Goal: Task Accomplishment & Management: Use online tool/utility

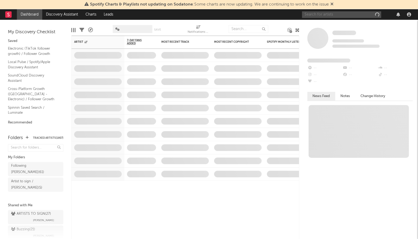
click at [323, 15] on input "text" at bounding box center [341, 14] width 79 height 7
paste input "[PERSON_NAME]"
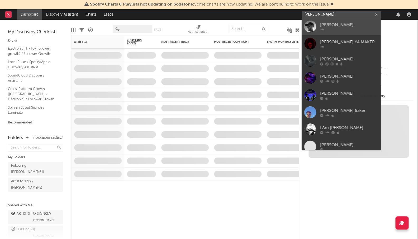
type input "[PERSON_NAME]"
click at [322, 21] on link "[PERSON_NAME]" at bounding box center [341, 26] width 79 height 17
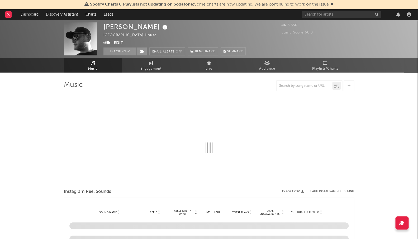
select select "1w"
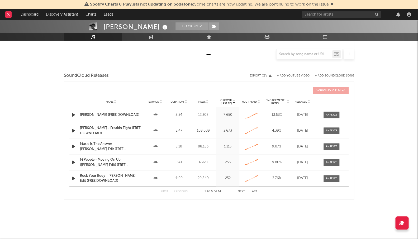
scroll to position [158, 0]
click at [327, 131] on div at bounding box center [331, 131] width 11 height 4
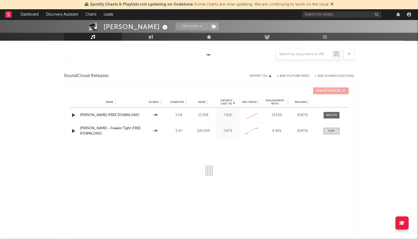
select select "All"
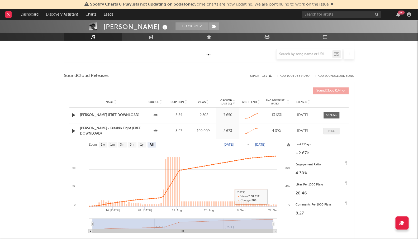
click at [335, 130] on span at bounding box center [331, 131] width 16 height 7
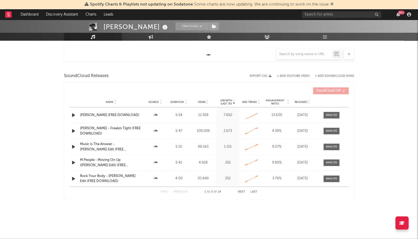
click at [327, 118] on div "Name Jake Mak - Macarena (FREE DOWNLOAD) Source Duration 5:54 Views 12.308 Grow…" at bounding box center [208, 115] width 279 height 16
click at [329, 116] on div at bounding box center [331, 115] width 11 height 4
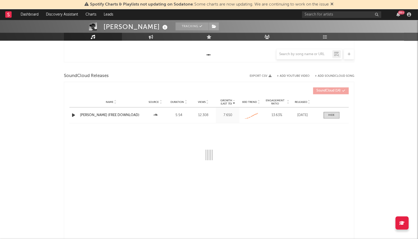
select select "All"
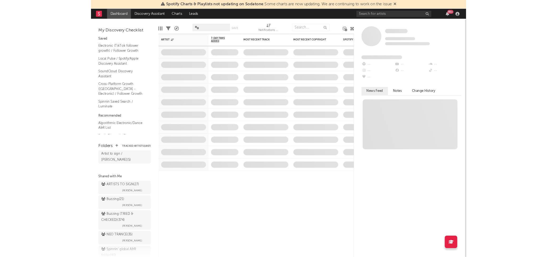
scroll to position [41, 0]
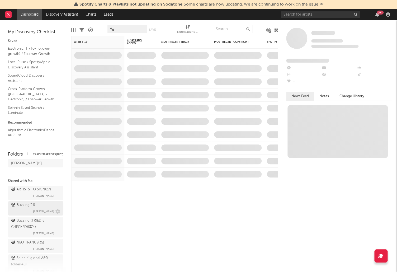
click at [28, 202] on div "Buzzing ( 21 )" at bounding box center [23, 205] width 24 height 6
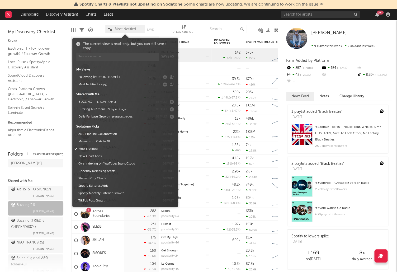
click at [116, 29] on span "Most Notified" at bounding box center [125, 28] width 21 height 3
click at [118, 78] on button "Following Marco 1" at bounding box center [112, 77] width 70 height 7
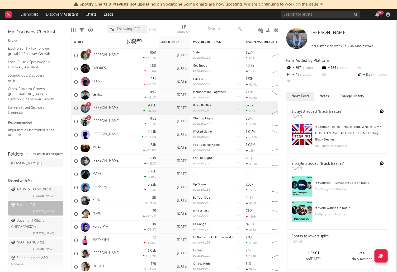
click at [91, 28] on icon at bounding box center [90, 30] width 5 height 5
click at [90, 30] on icon at bounding box center [90, 30] width 5 height 5
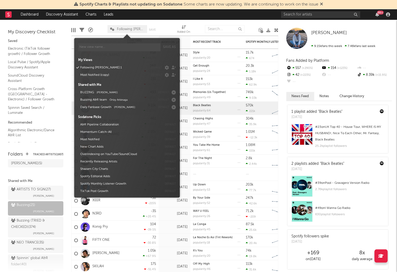
click at [125, 28] on span "Following Marco 1" at bounding box center [130, 28] width 27 height 3
click at [103, 73] on button "Most Notified (copy)" at bounding box center [113, 74] width 70 height 7
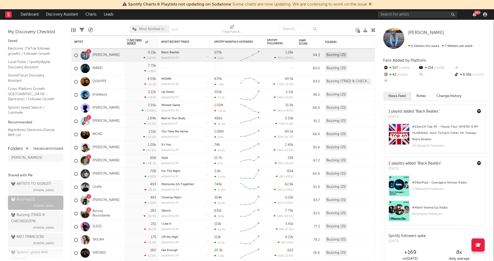
click at [195, 24] on div at bounding box center [203, 28] width 29 height 13
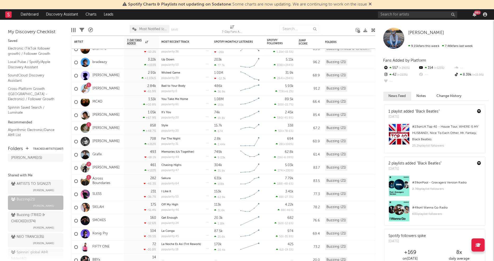
click at [154, 23] on div "Most Notified (copy) Save Save as" at bounding box center [157, 28] width 55 height 13
click at [152, 30] on span "Most Notified (copy)" at bounding box center [152, 28] width 27 height 3
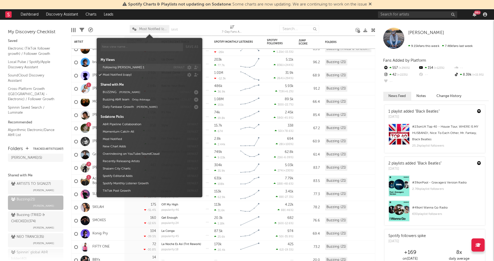
click at [122, 64] on button "Following Marco 1" at bounding box center [136, 67] width 70 height 7
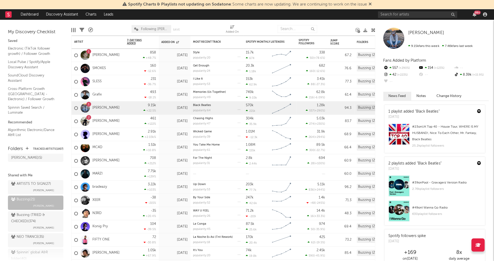
click at [111, 26] on div at bounding box center [112, 28] width 31 height 13
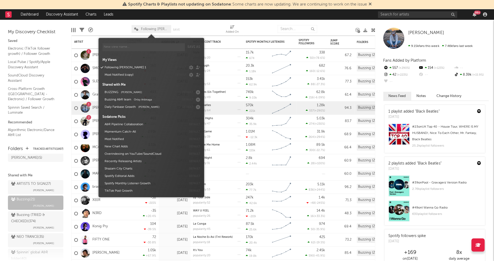
click at [137, 30] on icon at bounding box center [136, 28] width 4 height 3
click at [126, 94] on span "[PERSON_NAME]" at bounding box center [131, 92] width 21 height 3
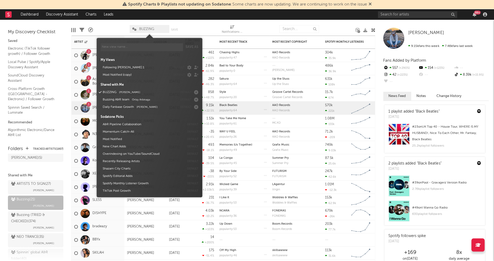
click at [117, 27] on div at bounding box center [111, 28] width 29 height 13
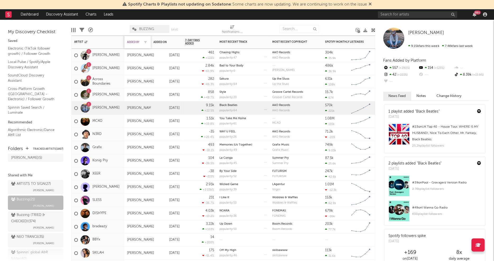
click at [134, 41] on div "Added By" at bounding box center [133, 42] width 13 height 3
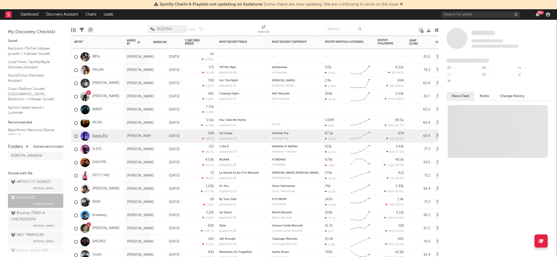
click at [102, 136] on link "Konig Pry" at bounding box center [99, 136] width 15 height 4
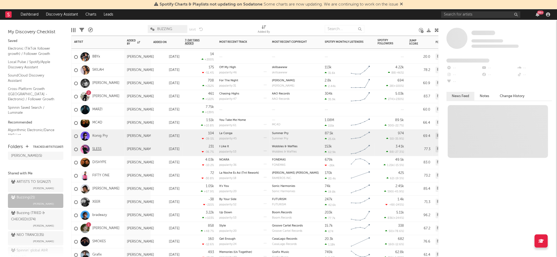
click at [99, 148] on link "SLESS" at bounding box center [96, 149] width 9 height 4
click at [102, 176] on link "FIFTY ONE" at bounding box center [100, 175] width 17 height 4
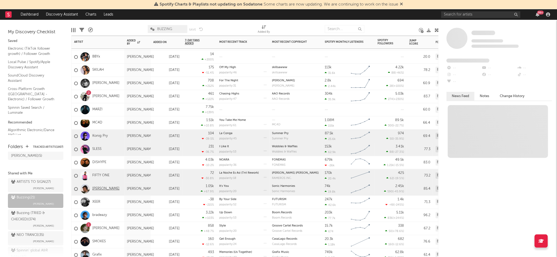
click at [103, 189] on link "[PERSON_NAME]" at bounding box center [105, 189] width 27 height 4
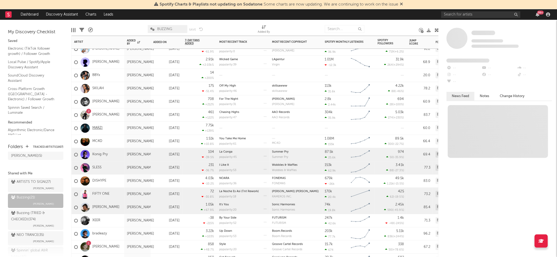
click at [96, 127] on link "MARZI" at bounding box center [97, 128] width 10 height 4
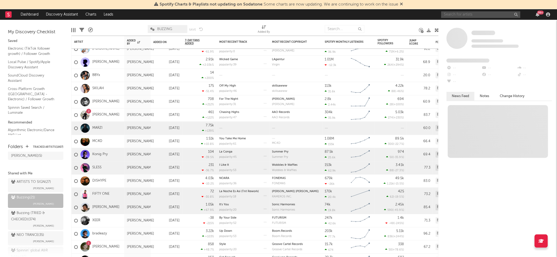
click at [418, 14] on input "text" at bounding box center [480, 14] width 79 height 7
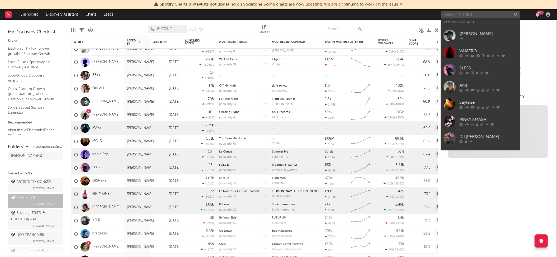
paste input "Noise Not War"
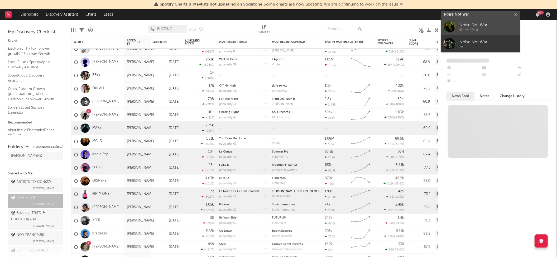
type input "Noise Not War"
click at [418, 27] on div "Noise Not War" at bounding box center [488, 25] width 58 height 6
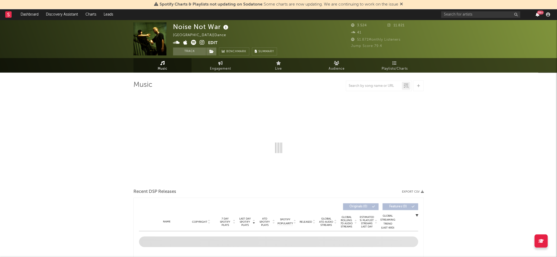
select select "1w"
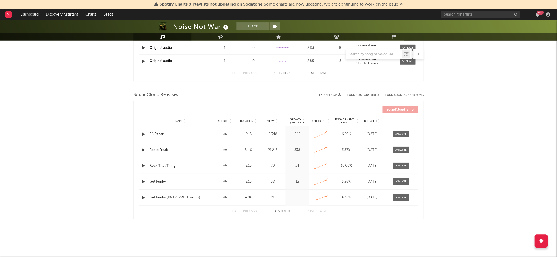
scroll to position [505, 0]
click at [271, 120] on span "Views" at bounding box center [272, 121] width 8 height 3
click at [396, 94] on button "+ Add SoundCloud Song" at bounding box center [403, 95] width 39 height 3
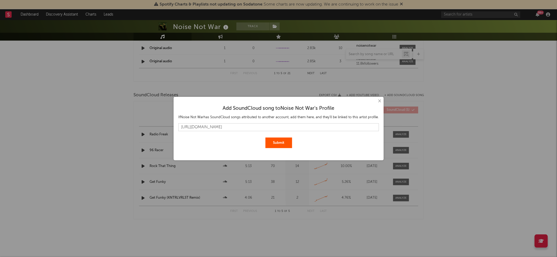
type input "https://soundcloud.com/noisenotwar/free-dl-noise-not-war-heckmeck-haftbefehl-sc…"
click at [278, 142] on button "Submit" at bounding box center [278, 142] width 27 height 11
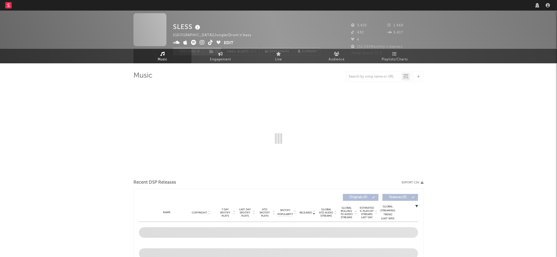
select select "1w"
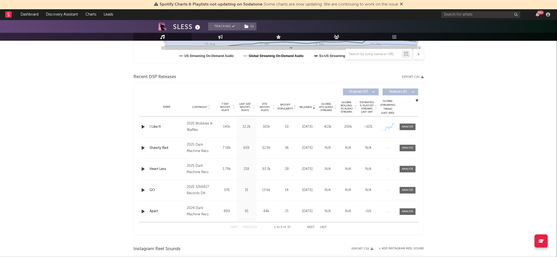
scroll to position [169, 0]
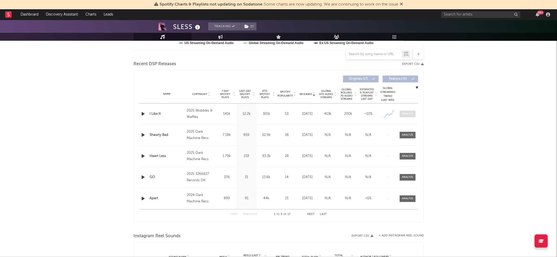
click at [411, 112] on div at bounding box center [407, 114] width 11 height 4
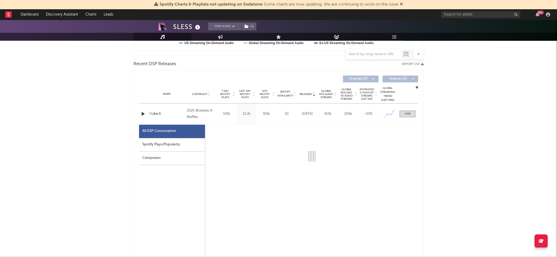
click at [152, 139] on div "Spotify Plays/Popularity" at bounding box center [172, 144] width 66 height 13
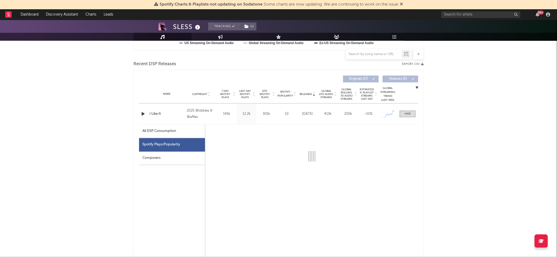
select select "1w"
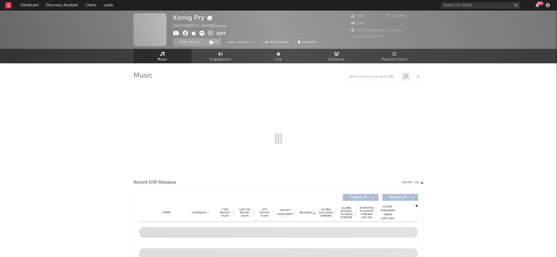
select select "1w"
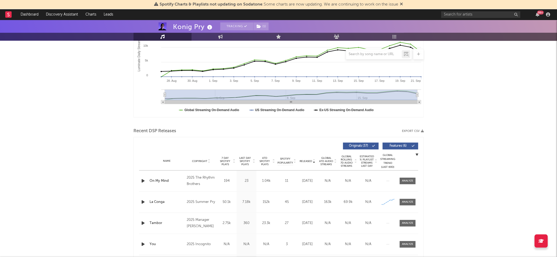
scroll to position [129, 0]
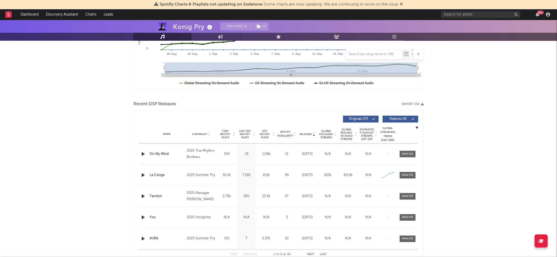
click at [245, 134] on span "Last Day Spotify Plays" at bounding box center [245, 134] width 14 height 9
drag, startPoint x: 418, startPoint y: 154, endPoint x: 412, endPoint y: 153, distance: 6.1
click at [417, 153] on div "Last Day Spotify Plays Copyright 7 Day Spotify Plays Last Day Spotify Plays ATD…" at bounding box center [279, 186] width 290 height 153
drag, startPoint x: 412, startPoint y: 153, endPoint x: 398, endPoint y: 155, distance: 14.4
click at [412, 153] on div at bounding box center [407, 154] width 11 height 4
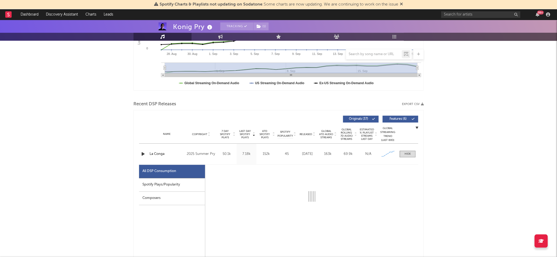
select select "1w"
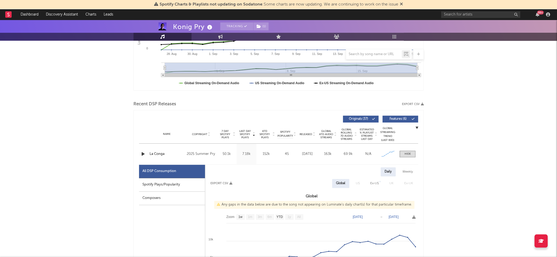
click at [183, 185] on div "Spotify Plays/Popularity" at bounding box center [172, 184] width 66 height 13
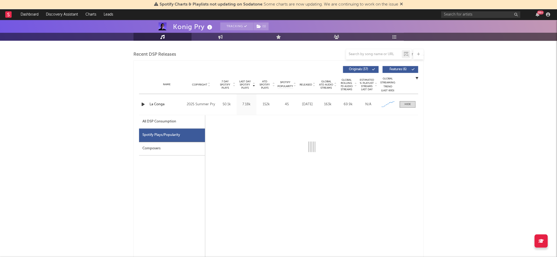
select select "1w"
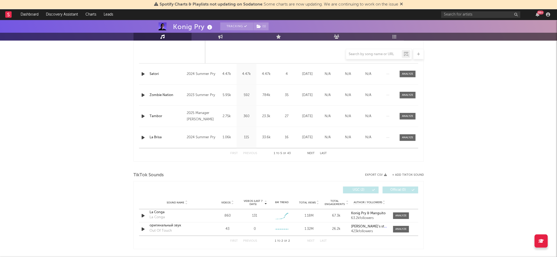
scroll to position [556, 0]
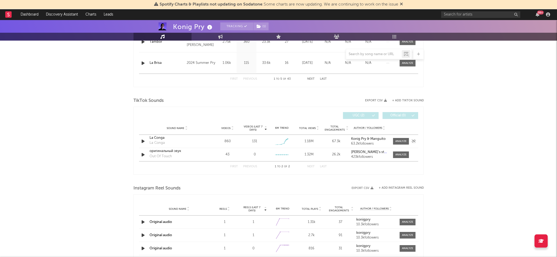
click at [404, 135] on div "Sound Name La Conga La Conga Videos 860 Videos (last 7 days) 131 Weekly Growth …" at bounding box center [278, 141] width 279 height 13
click at [401, 139] on div at bounding box center [400, 141] width 11 height 4
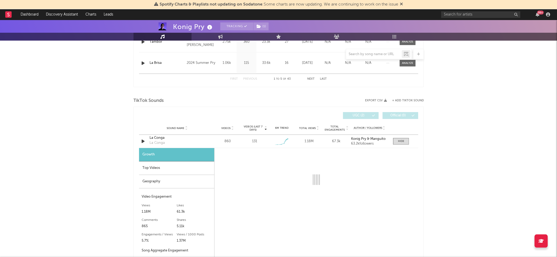
click at [188, 168] on div "Top Videos" at bounding box center [176, 167] width 75 height 13
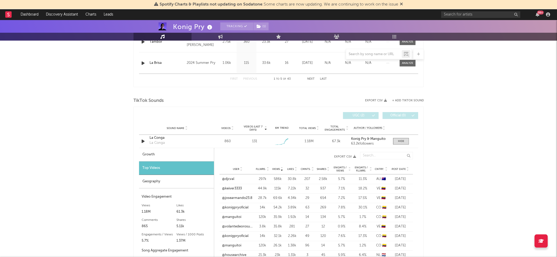
click at [400, 167] on div "Post Date" at bounding box center [400, 169] width 20 height 4
click at [187, 177] on div "Geography" at bounding box center [176, 181] width 75 height 13
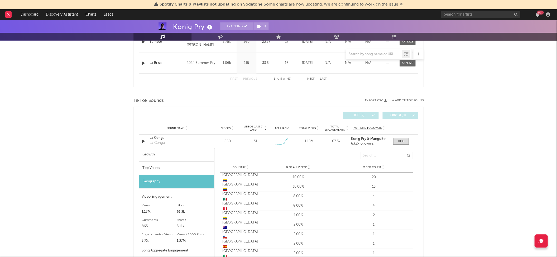
click at [188, 169] on div "Top Videos" at bounding box center [176, 167] width 75 height 13
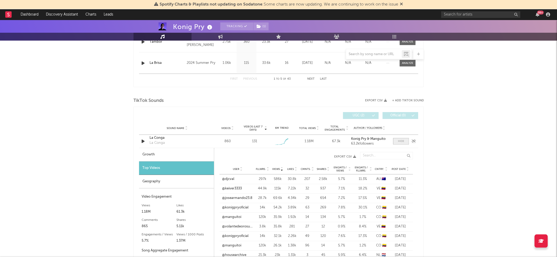
drag, startPoint x: 404, startPoint y: 142, endPoint x: 395, endPoint y: 141, distance: 8.5
click at [403, 142] on span at bounding box center [401, 141] width 16 height 7
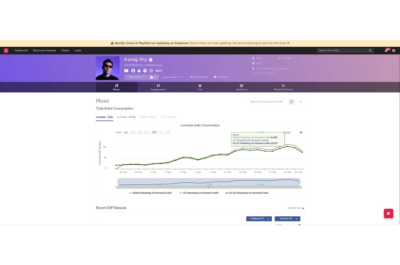
scroll to position [0, 0]
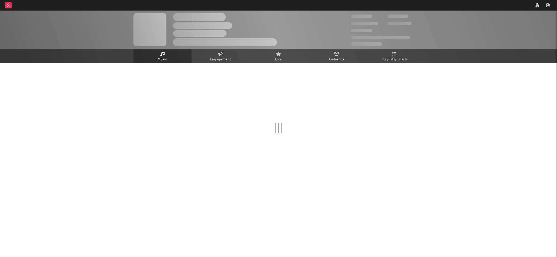
select select "1w"
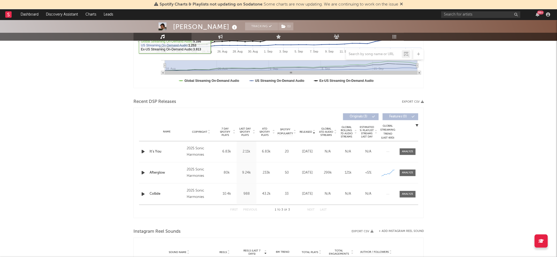
scroll to position [170, 0]
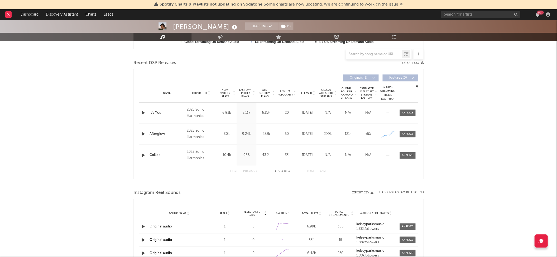
click at [237, 88] on div "Last Day Spotify Plays" at bounding box center [247, 92] width 20 height 9
click at [243, 91] on span "Last Day Spotify Plays" at bounding box center [245, 92] width 14 height 9
click at [142, 112] on icon "button" at bounding box center [143, 112] width 6 height 7
click at [413, 112] on div at bounding box center [407, 113] width 11 height 4
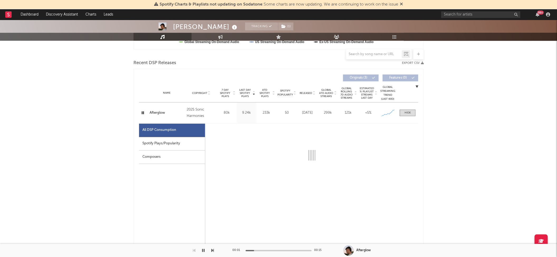
click at [196, 139] on div "Spotify Plays/Popularity" at bounding box center [172, 143] width 66 height 13
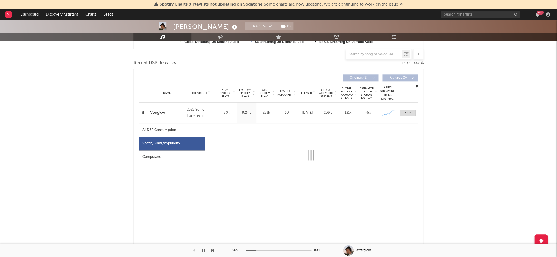
select select "1w"
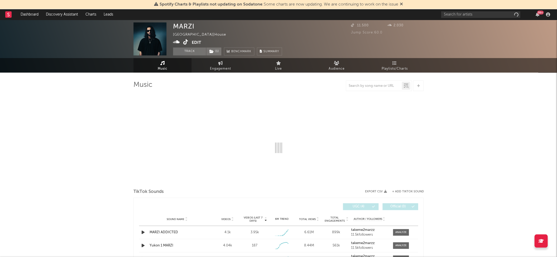
select select "1w"
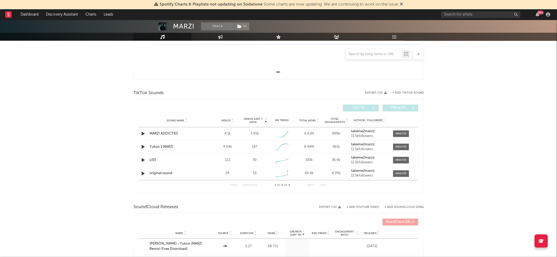
scroll to position [145, 0]
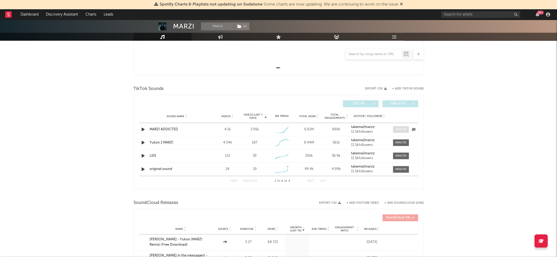
click at [402, 127] on div at bounding box center [400, 129] width 11 height 4
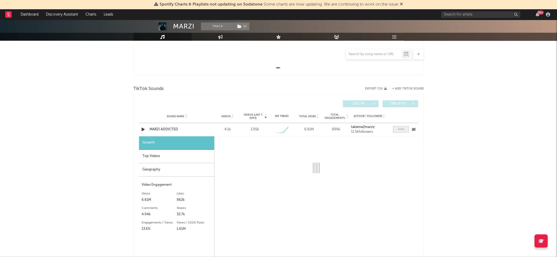
select select "1w"
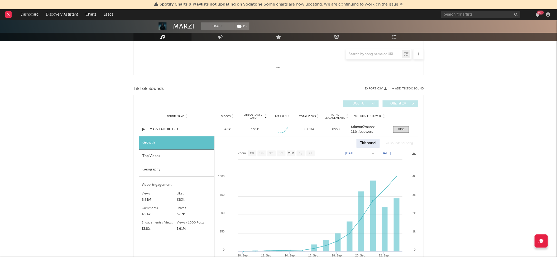
click at [197, 151] on div "Top Videos" at bounding box center [176, 156] width 75 height 13
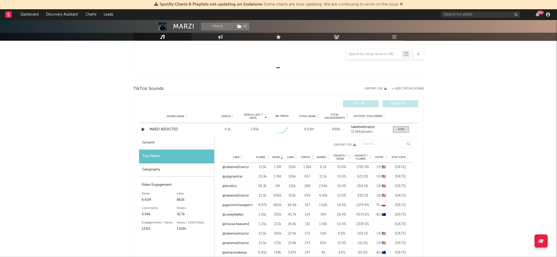
click at [396, 156] on span "Post Date" at bounding box center [399, 157] width 14 height 3
click at [233, 174] on link "@popilush" at bounding box center [230, 176] width 17 height 5
click at [406, 131] on span at bounding box center [401, 129] width 16 height 7
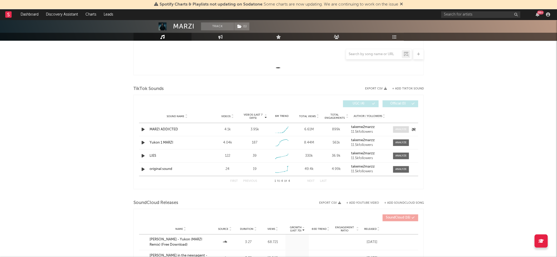
click at [397, 127] on div at bounding box center [400, 129] width 11 height 4
select select "1w"
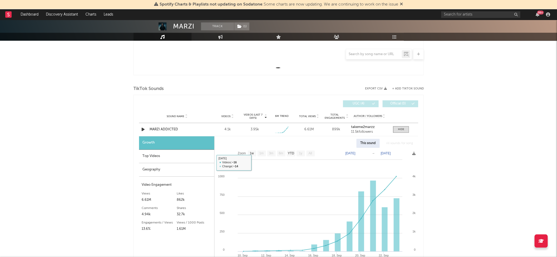
click at [181, 157] on div "Top Videos" at bounding box center [176, 156] width 75 height 13
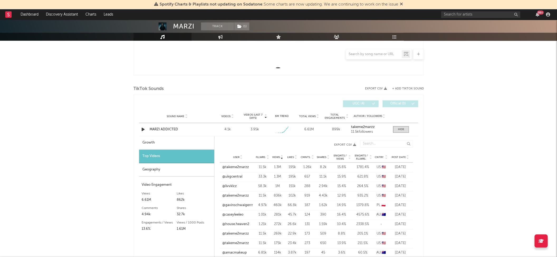
click at [276, 156] on span "Views" at bounding box center [276, 157] width 8 height 3
click at [242, 165] on link "@takeme2marzz" at bounding box center [235, 167] width 27 height 5
click at [236, 177] on link "@ukgcentral" at bounding box center [232, 176] width 20 height 5
click at [233, 184] on link "@livvklcz" at bounding box center [229, 186] width 15 height 5
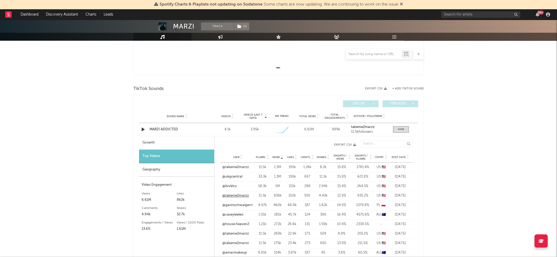
click at [236, 195] on link "@takeme2marzz" at bounding box center [235, 195] width 27 height 5
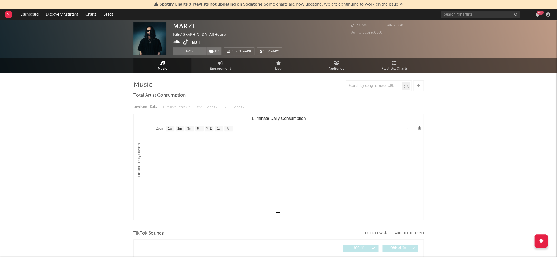
scroll to position [0, 0]
drag, startPoint x: 479, startPoint y: 10, endPoint x: 479, endPoint y: 12, distance: 2.7
click at [478, 10] on div "99 +" at bounding box center [496, 14] width 111 height 11
click at [479, 13] on input "text" at bounding box center [480, 14] width 79 height 7
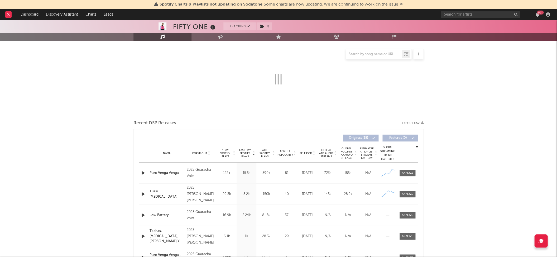
scroll to position [73, 0]
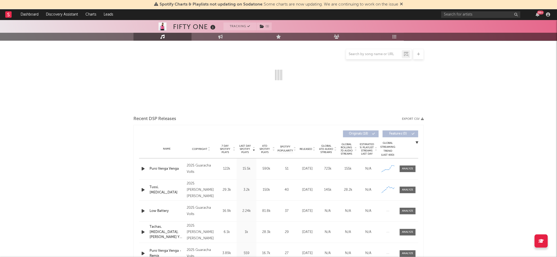
click at [242, 141] on div "Name Copyright Label Album Names Composer Names 7 Day Spotify Plays Last Day Sp…" at bounding box center [278, 149] width 279 height 18
click at [244, 145] on span "Last Day Spotify Plays" at bounding box center [245, 148] width 14 height 9
click at [145, 165] on icon "button" at bounding box center [143, 168] width 6 height 7
click at [411, 168] on div at bounding box center [407, 169] width 11 height 4
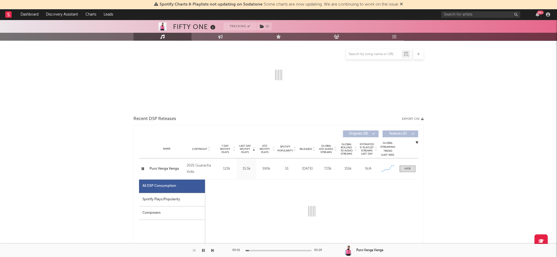
select select "1w"
click at [165, 202] on div "Spotify Plays/Popularity" at bounding box center [172, 199] width 66 height 13
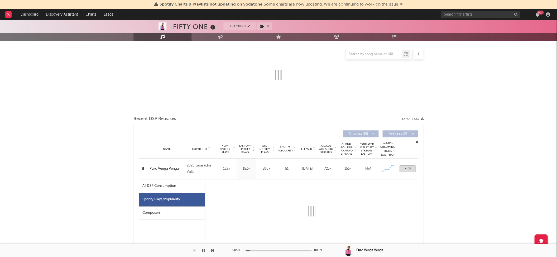
select select "1w"
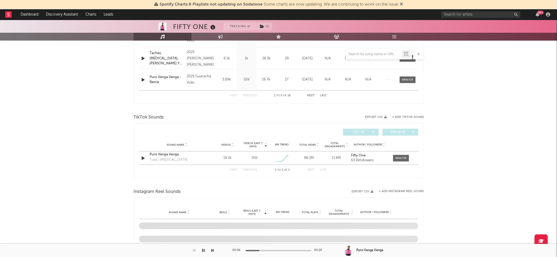
scroll to position [497, 0]
click at [403, 157] on div at bounding box center [400, 159] width 11 height 4
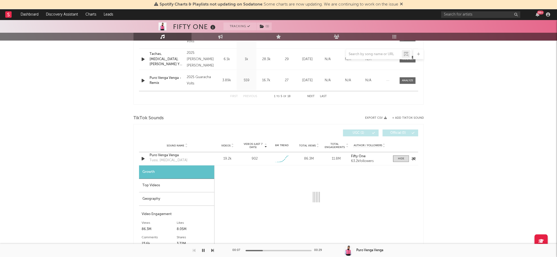
select select "1w"
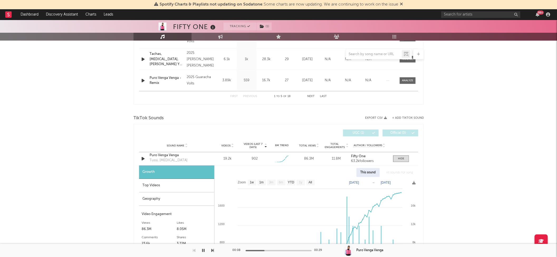
click at [197, 182] on div "Top Videos" at bounding box center [176, 185] width 75 height 13
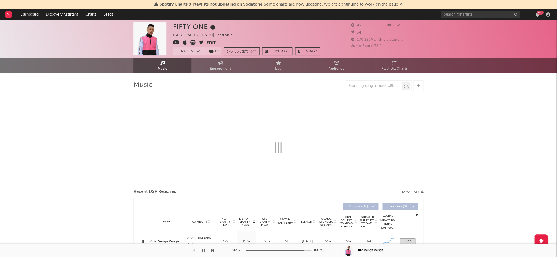
scroll to position [0, 0]
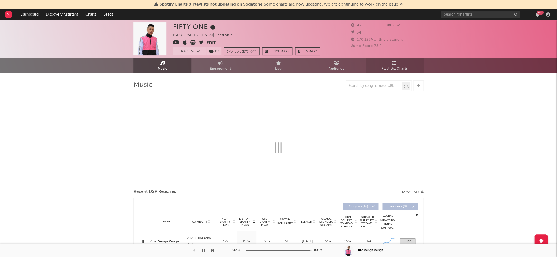
click at [404, 68] on span "Playlists/Charts" at bounding box center [395, 69] width 26 height 6
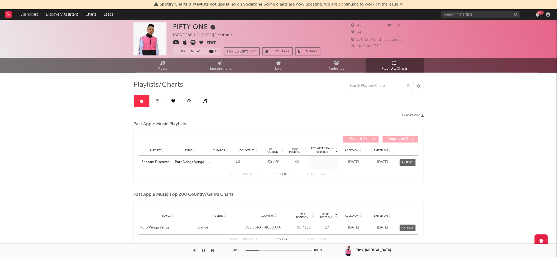
click at [203, 249] on icon "button" at bounding box center [203, 250] width 3 height 4
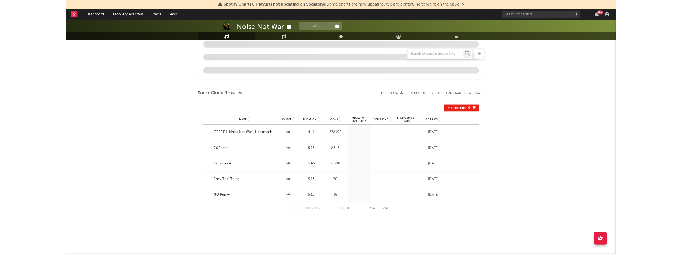
scroll to position [454, 0]
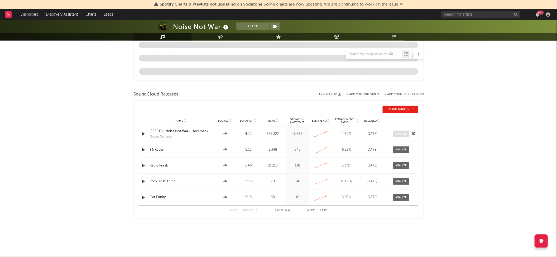
click at [399, 135] on span at bounding box center [401, 134] width 16 height 7
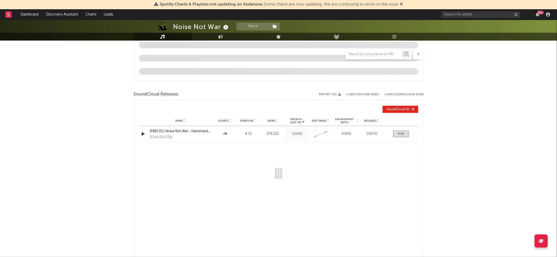
select select "6m"
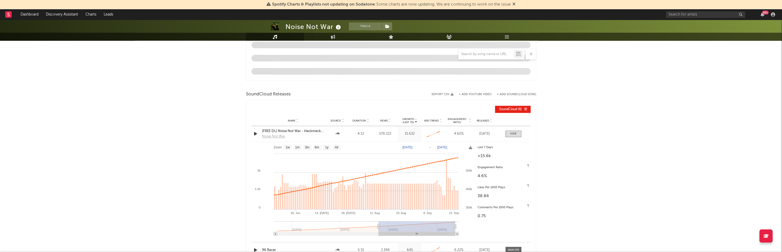
type input "[DATE]"
drag, startPoint x: 309, startPoint y: 226, endPoint x: 379, endPoint y: 220, distance: 70.1
click at [382, 225] on icon at bounding box center [381, 227] width 2 height 4
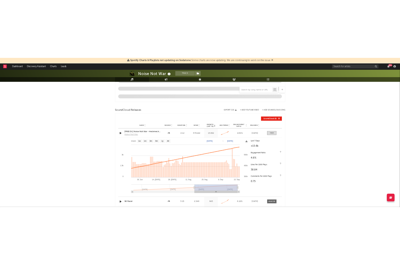
scroll to position [460, 0]
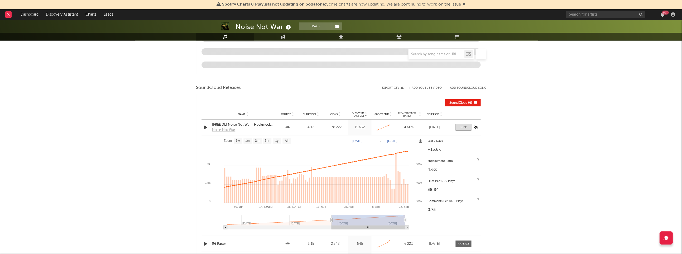
click at [206, 126] on icon "button" at bounding box center [206, 127] width 6 height 7
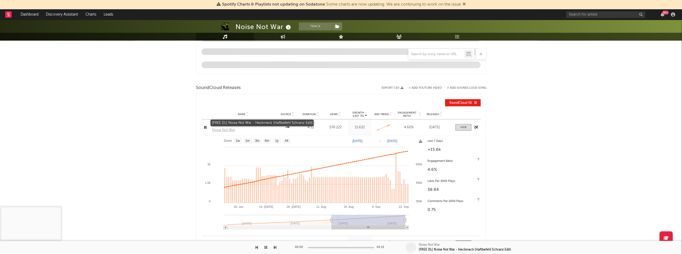
click at [245, 123] on div "[FREE DL] Noise Not War - Heckmeck (Haftbefehl Schranz Edit)" at bounding box center [243, 124] width 62 height 5
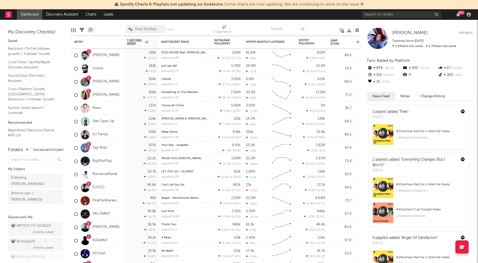
click at [382, 18] on div "99 +" at bounding box center [416, 14] width 111 height 11
click at [383, 15] on input "text" at bounding box center [400, 14] width 79 height 7
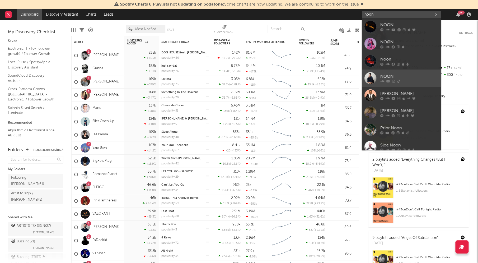
type input "noon"
click at [389, 78] on div "NOON" at bounding box center [409, 76] width 58 height 6
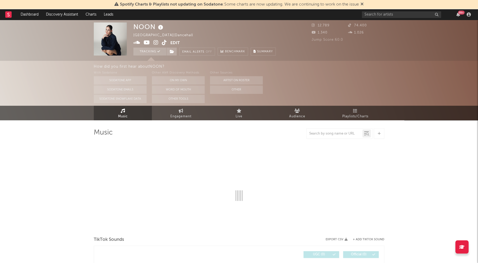
select select "1w"
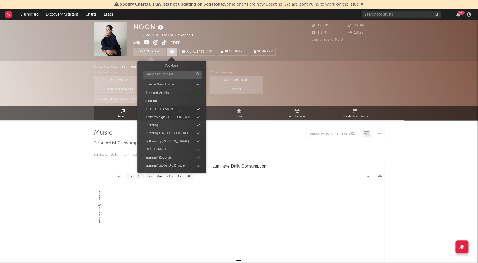
click at [169, 50] on span at bounding box center [171, 51] width 11 height 8
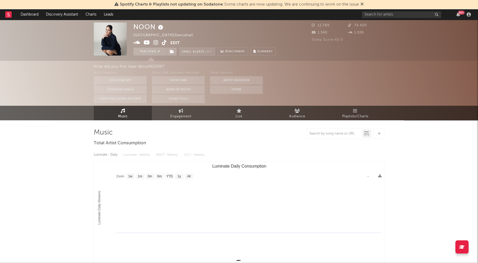
click at [194, 49] on button "Email Alerts Off" at bounding box center [197, 51] width 36 height 8
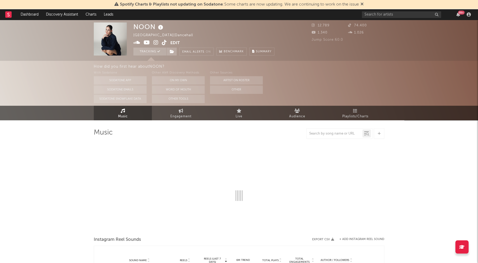
select select "1w"
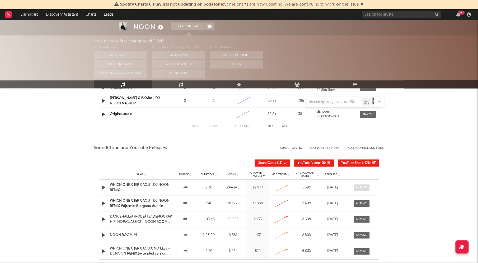
scroll to position [257, 0]
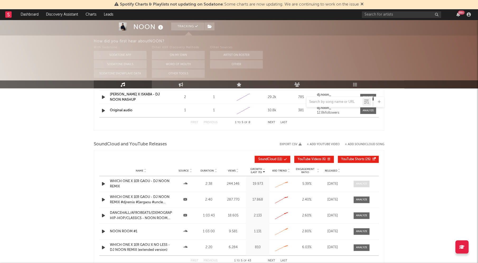
click at [357, 183] on div at bounding box center [361, 184] width 11 height 4
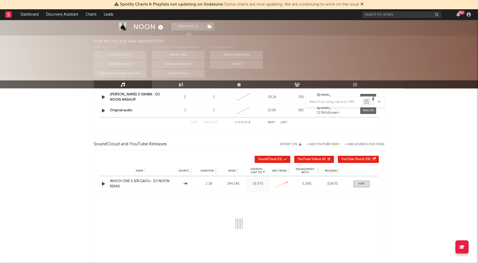
select select "All"
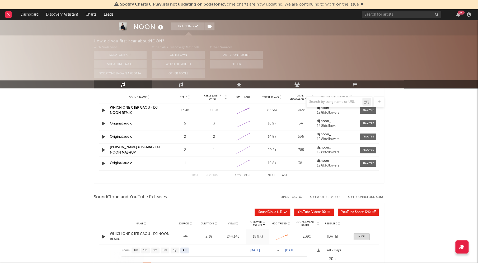
scroll to position [179, 0]
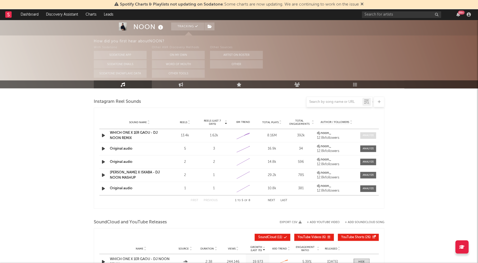
click at [368, 133] on div at bounding box center [367, 135] width 11 height 4
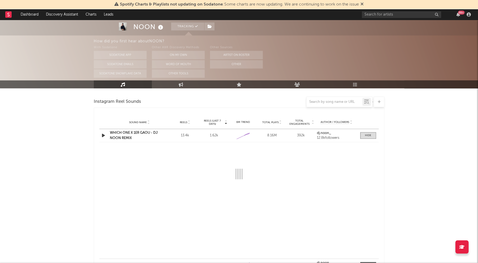
select select "1w"
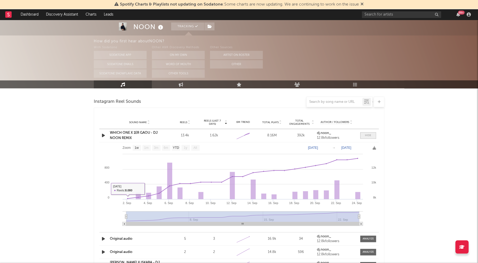
click at [368, 135] on div at bounding box center [368, 135] width 6 height 4
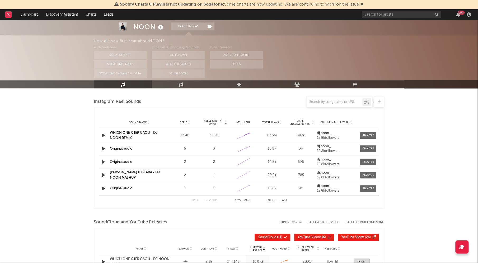
click at [376, 135] on div at bounding box center [367, 135] width 21 height 7
click at [371, 135] on div at bounding box center [367, 135] width 11 height 4
select select "1w"
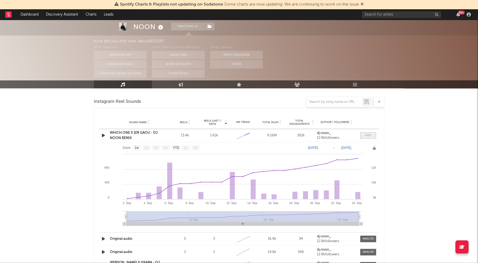
click at [371, 135] on span at bounding box center [368, 135] width 16 height 7
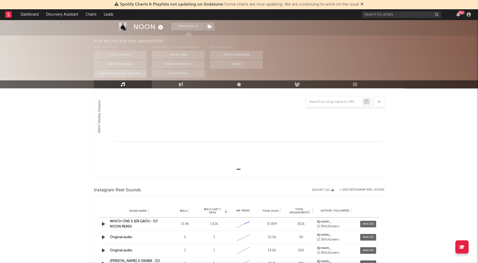
scroll to position [85, 0]
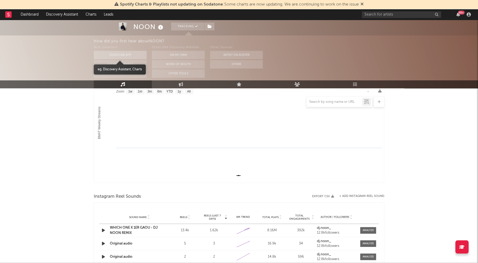
click at [114, 54] on button "Sodatone App" at bounding box center [120, 55] width 53 height 8
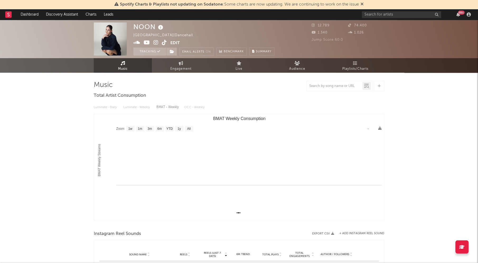
scroll to position [0, 0]
click at [162, 41] on icon at bounding box center [164, 42] width 5 height 5
click at [379, 88] on div at bounding box center [378, 85] width 11 height 11
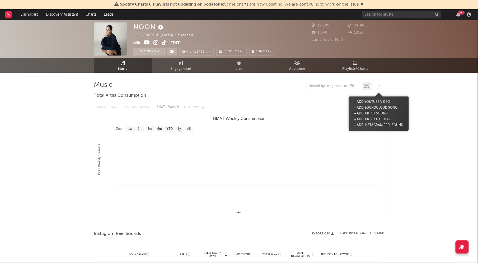
click at [377, 112] on button "+ Add TikTok Sound" at bounding box center [370, 114] width 36 height 6
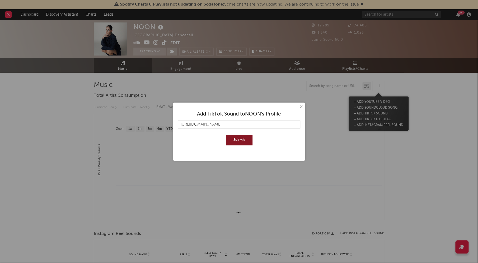
type input "[URL][DOMAIN_NAME]"
click at [240, 143] on button "Submit" at bounding box center [239, 140] width 27 height 11
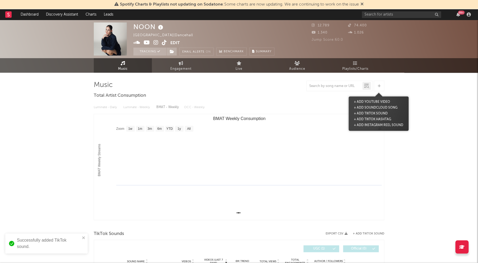
click at [164, 44] on icon at bounding box center [164, 42] width 5 height 5
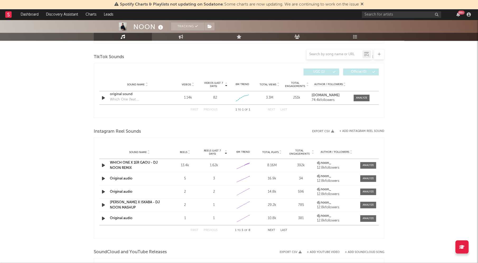
scroll to position [177, 0]
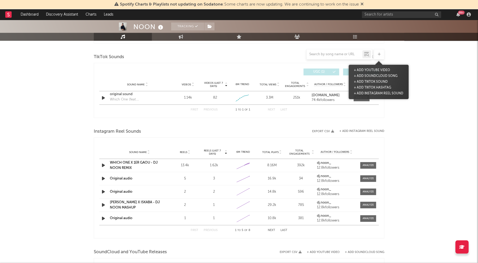
click at [380, 54] on div at bounding box center [378, 54] width 11 height 11
click at [376, 79] on button "+ Add TikTok Sound" at bounding box center [370, 82] width 36 height 6
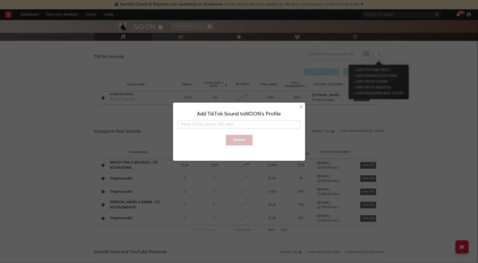
type input "[URL][DOMAIN_NAME]"
click at [243, 143] on button "Submit" at bounding box center [239, 140] width 27 height 11
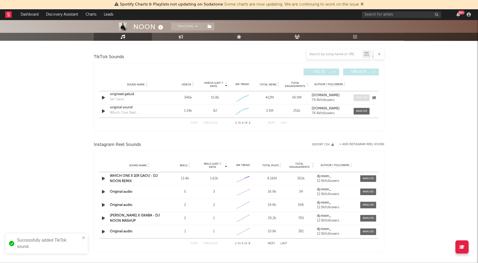
click at [359, 98] on div at bounding box center [361, 98] width 11 height 4
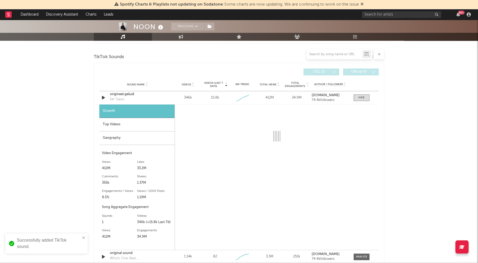
select select "1w"
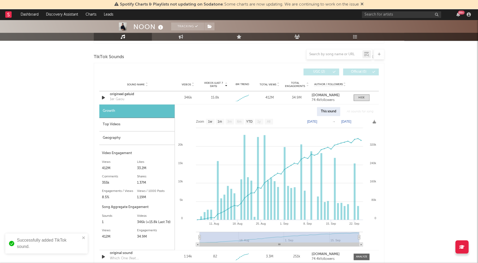
click at [112, 126] on div "Top Videos" at bounding box center [136, 124] width 75 height 13
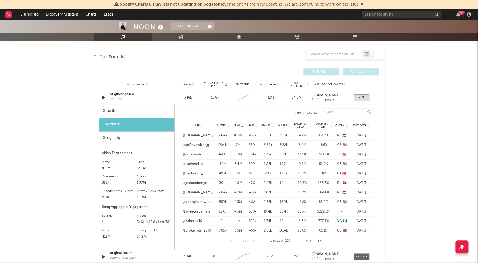
click at [237, 121] on div "User Fllwrs. Views Likes Cmnts. Shares Engmts / Views Engmts / Fllwrs. Cntry. P…" at bounding box center [276, 125] width 193 height 11
click at [236, 124] on span "Views" at bounding box center [236, 125] width 8 height 3
